Goal: Information Seeking & Learning: Find specific page/section

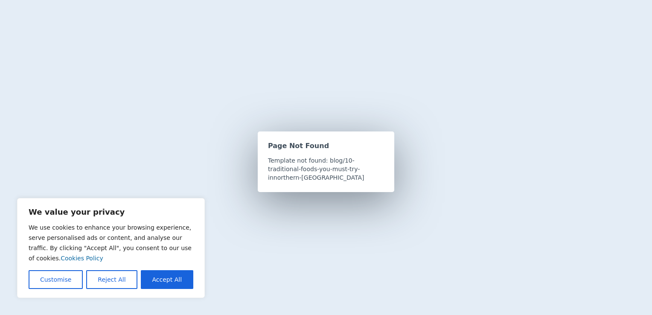
click at [166, 271] on button "Accept All" at bounding box center [167, 279] width 52 height 19
checkbox input "true"
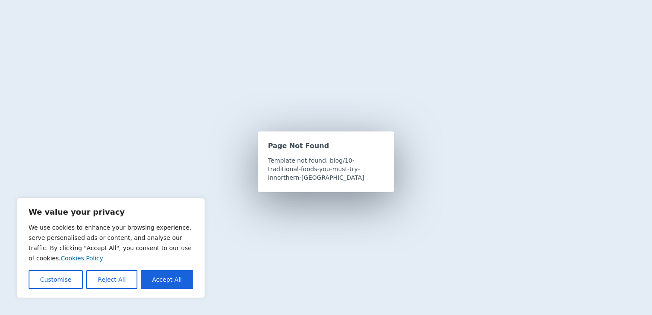
checkbox input "true"
